Goal: Check status: Check status

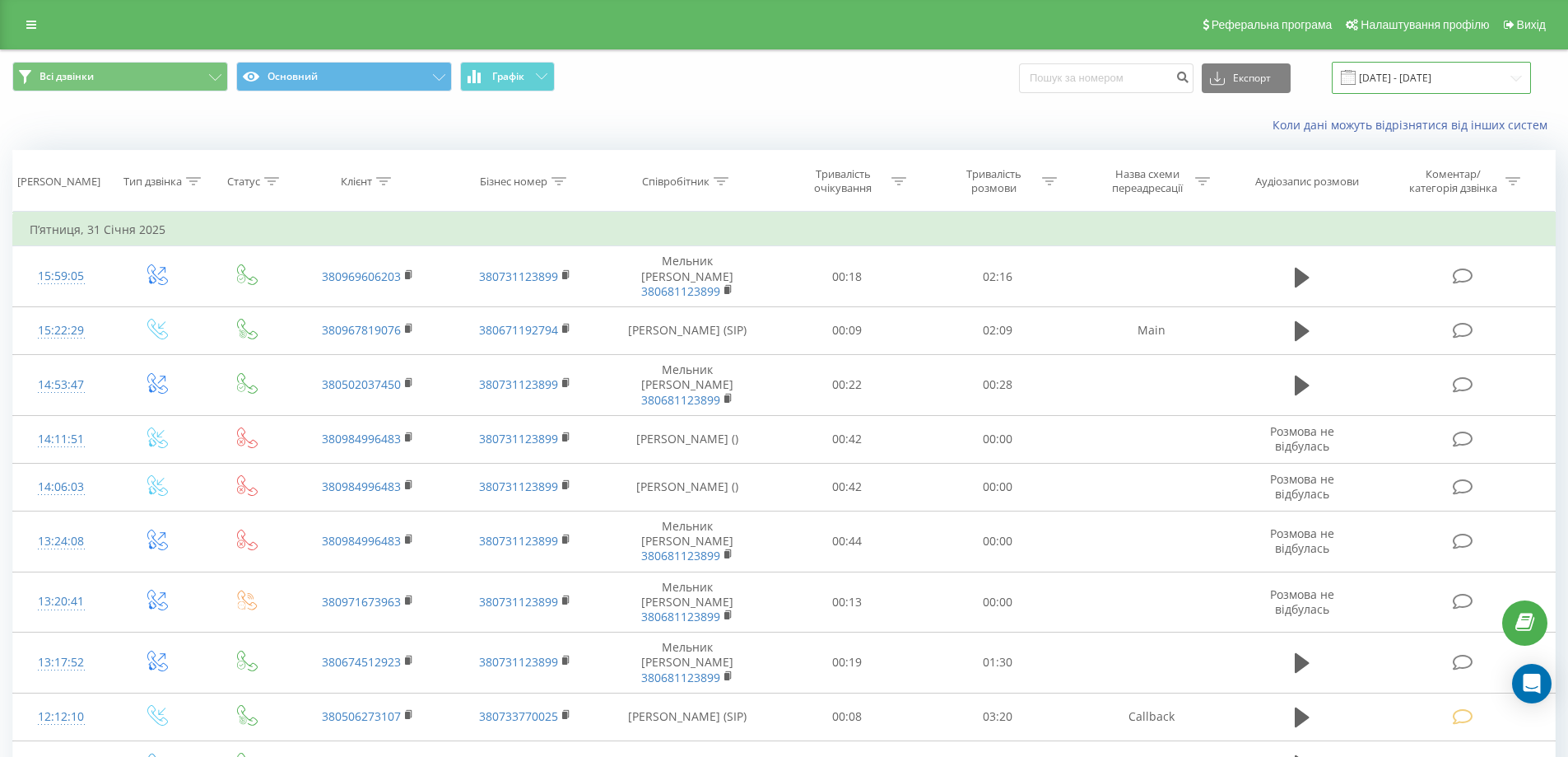
click at [1400, 75] on input "[DATE] - [DATE]" at bounding box center [1432, 77] width 199 height 32
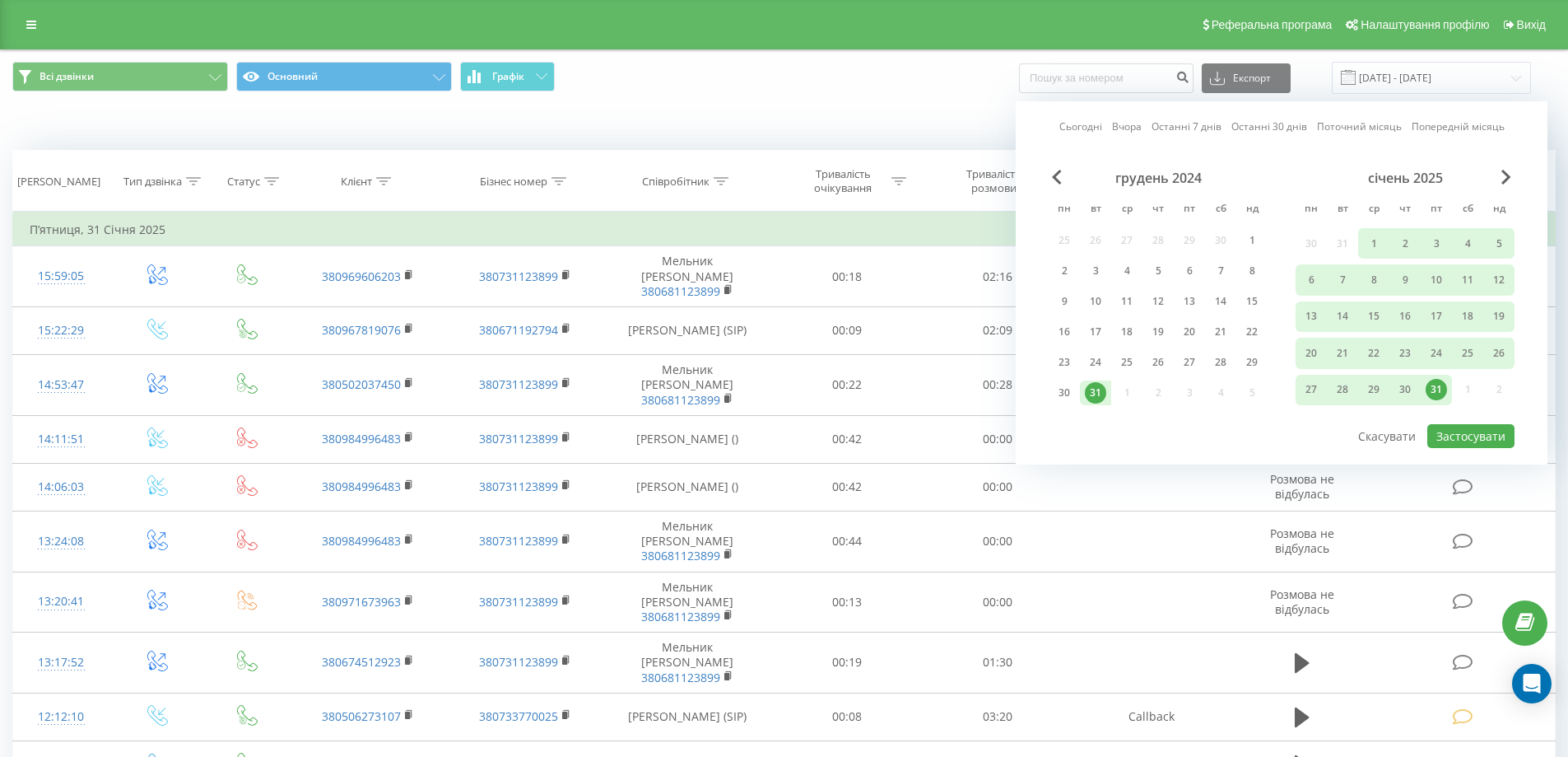
click at [1080, 131] on link "Сьогодні" at bounding box center [1081, 126] width 43 height 16
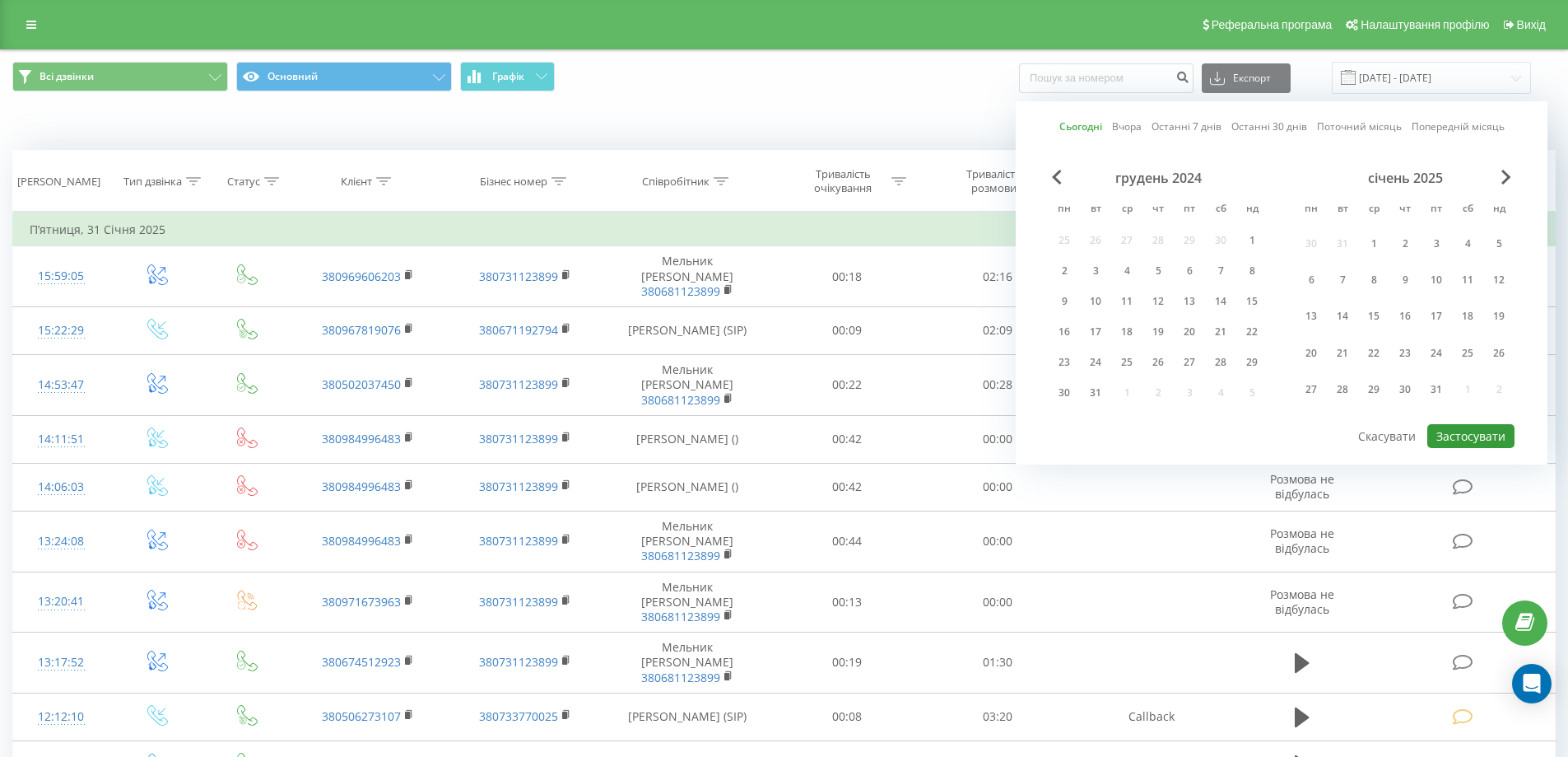
click at [1436, 437] on button "Застосувати" at bounding box center [1471, 436] width 88 height 24
type input "[DATE] - [DATE]"
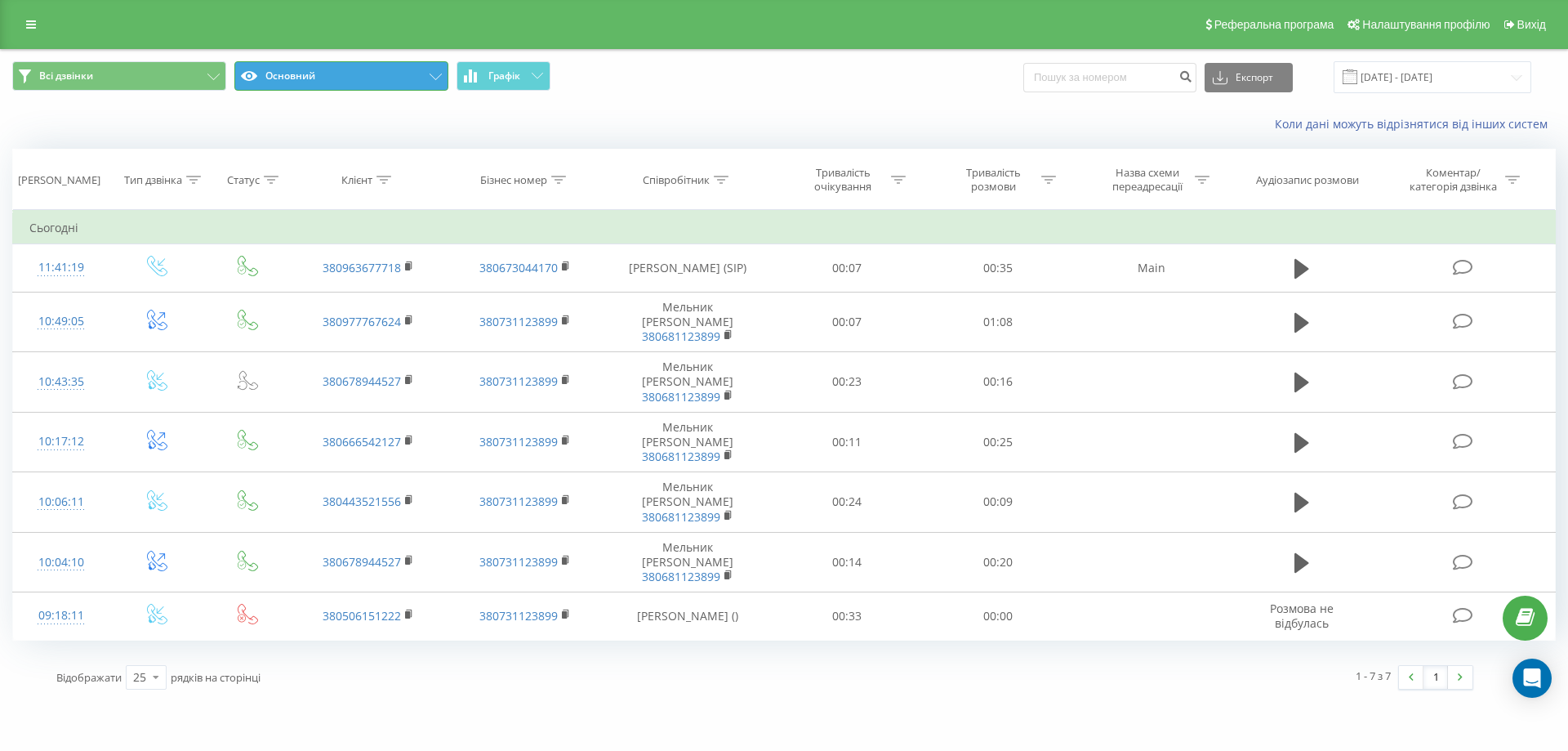
click at [410, 85] on button "Основний" at bounding box center [341, 76] width 214 height 30
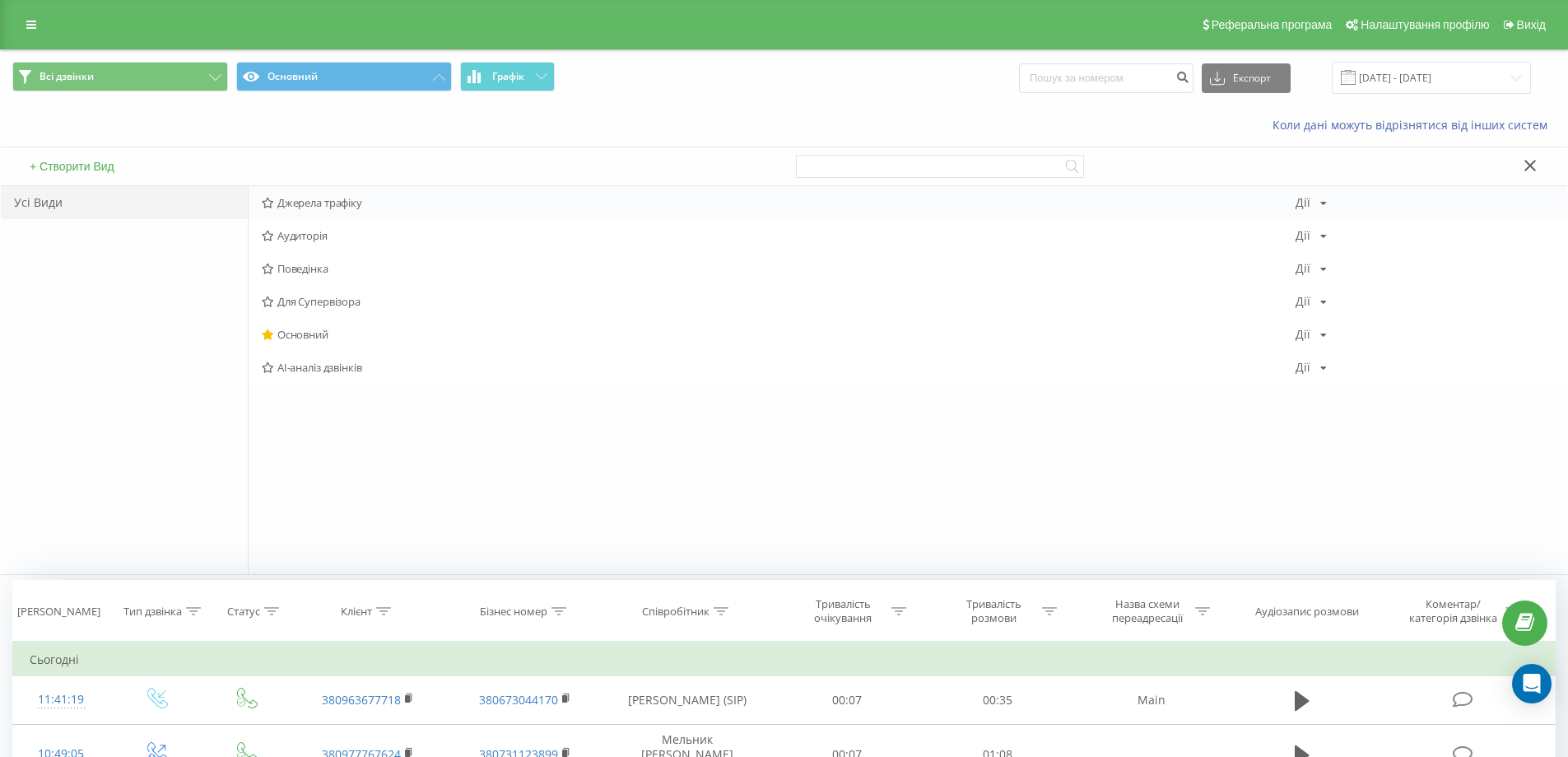
click at [318, 201] on span "Джерела трафіку" at bounding box center [779, 202] width 1034 height 11
